Goal: Task Accomplishment & Management: Complete application form

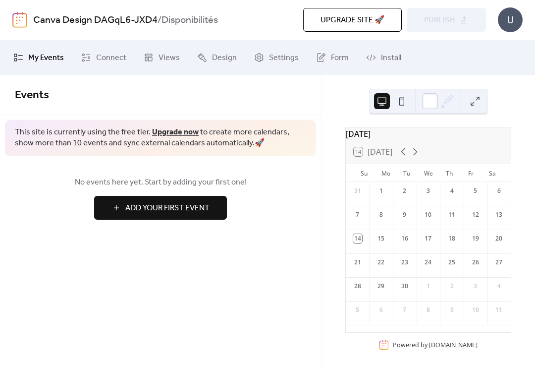
click at [178, 207] on span "Add Your First Event" at bounding box center [167, 208] width 84 height 12
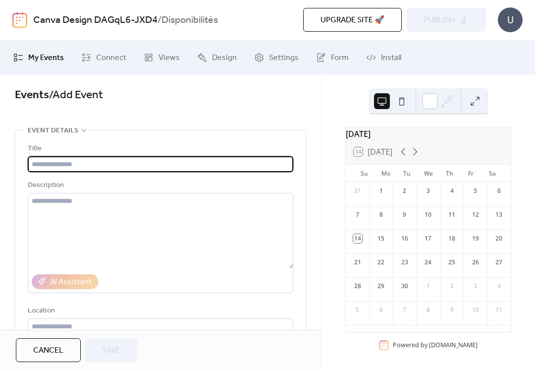
click at [370, 242] on div "14" at bounding box center [358, 237] width 24 height 15
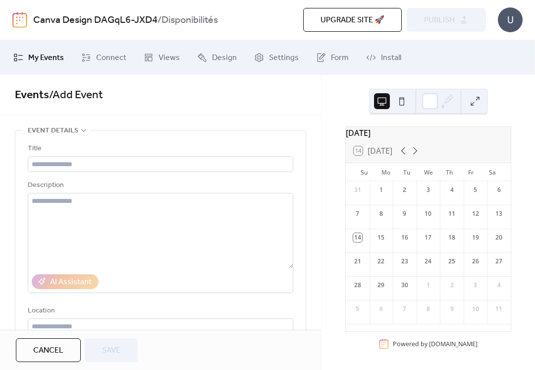
scroll to position [7, 0]
click at [436, 190] on div "3" at bounding box center [429, 188] width 24 height 15
click at [429, 192] on div "3" at bounding box center [428, 189] width 9 height 9
click at [480, 100] on button at bounding box center [476, 101] width 16 height 16
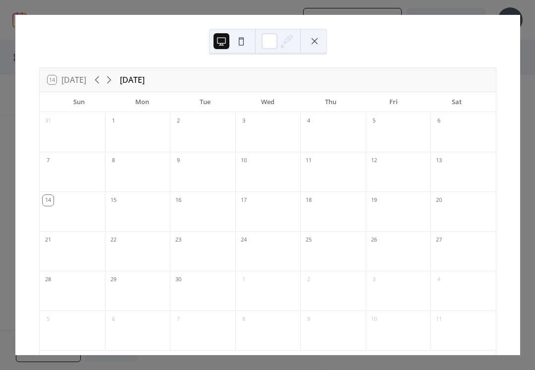
click at [155, 132] on div at bounding box center [137, 138] width 65 height 20
click at [154, 131] on div at bounding box center [137, 138] width 65 height 20
click at [144, 135] on div at bounding box center [137, 138] width 65 height 20
click at [285, 44] on icon at bounding box center [288, 40] width 8 height 8
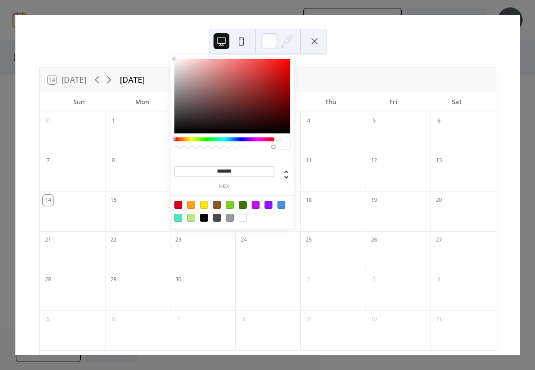
click at [235, 201] on div at bounding box center [233, 210] width 126 height 31
click at [229, 205] on div at bounding box center [230, 205] width 8 height 8
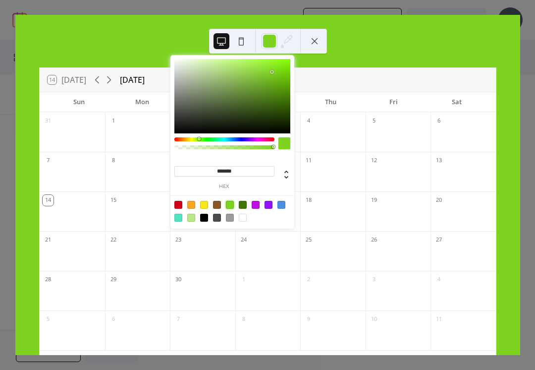
click at [245, 220] on div at bounding box center [243, 218] width 8 height 8
type input "*******"
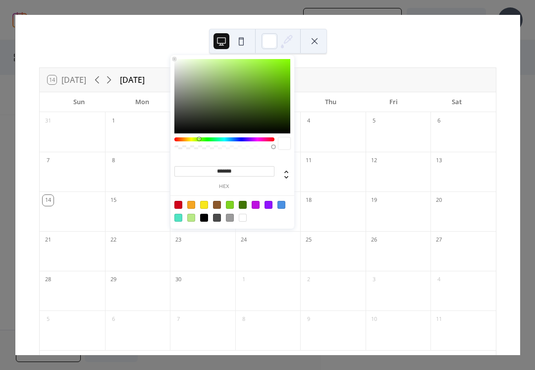
click at [245, 43] on button at bounding box center [242, 41] width 16 height 16
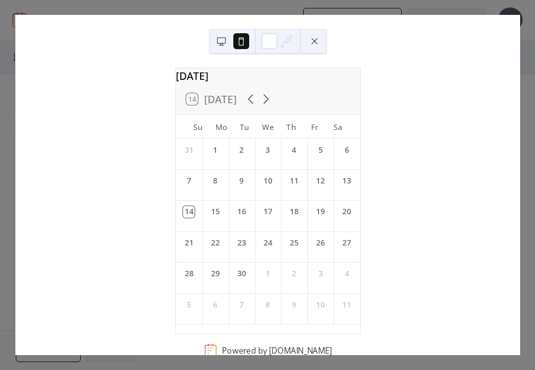
click at [219, 41] on button at bounding box center [222, 41] width 16 height 16
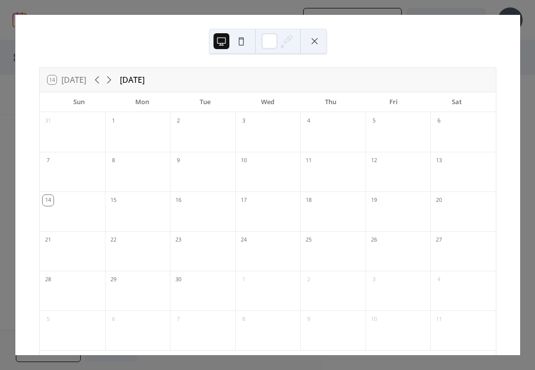
click at [207, 137] on div at bounding box center [202, 138] width 65 height 20
click at [208, 133] on div at bounding box center [202, 138] width 65 height 20
click at [204, 135] on div at bounding box center [202, 138] width 65 height 20
